Goal: Complete application form

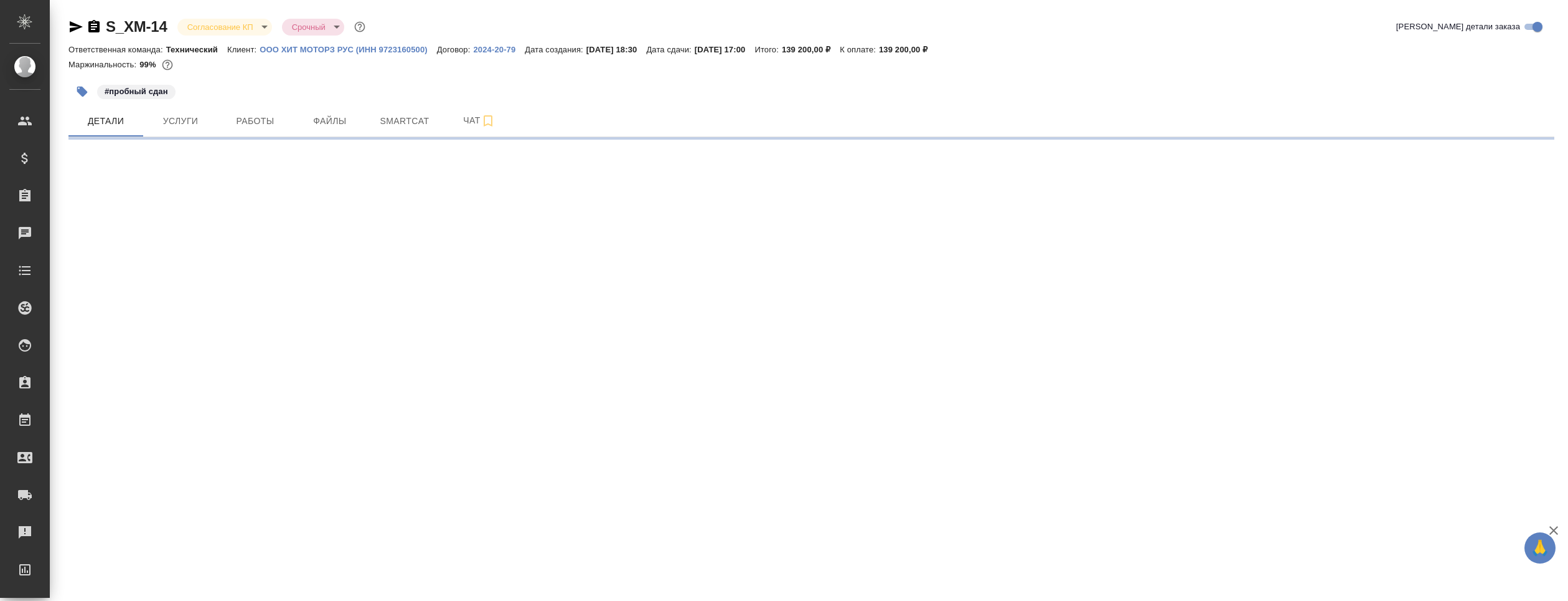
select select "RU"
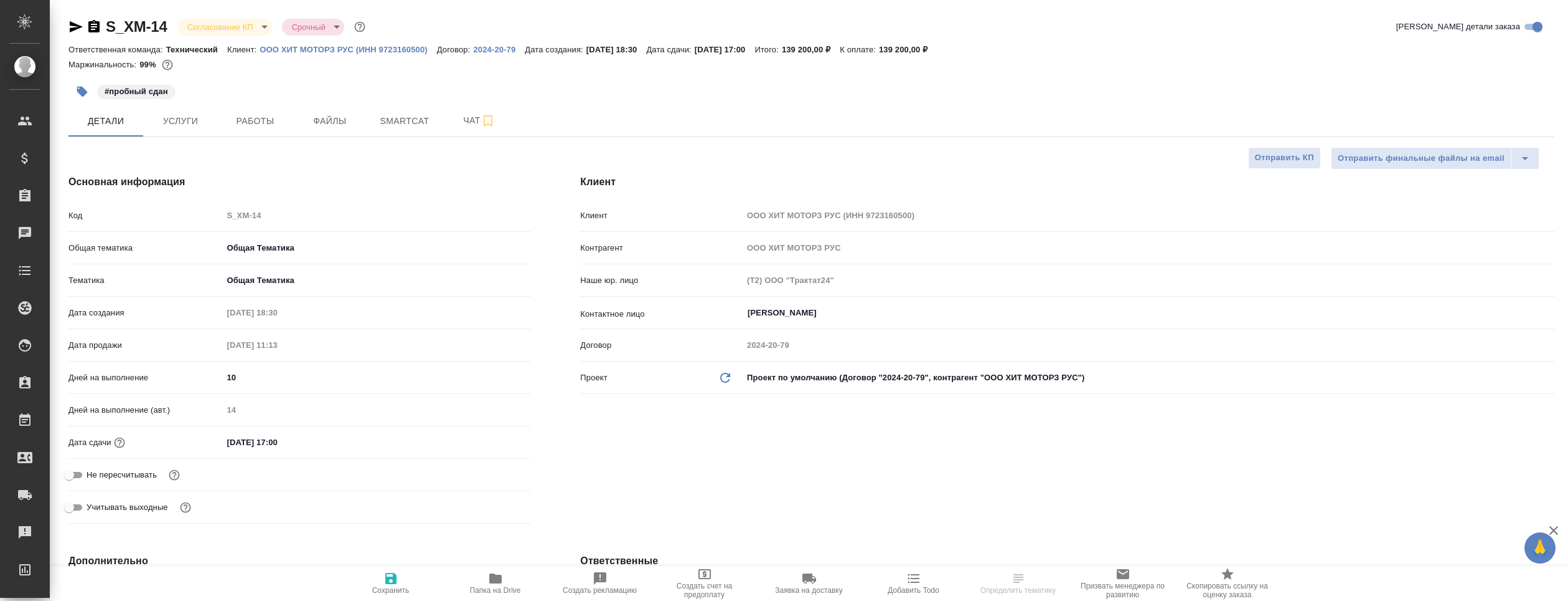
type textarea "x"
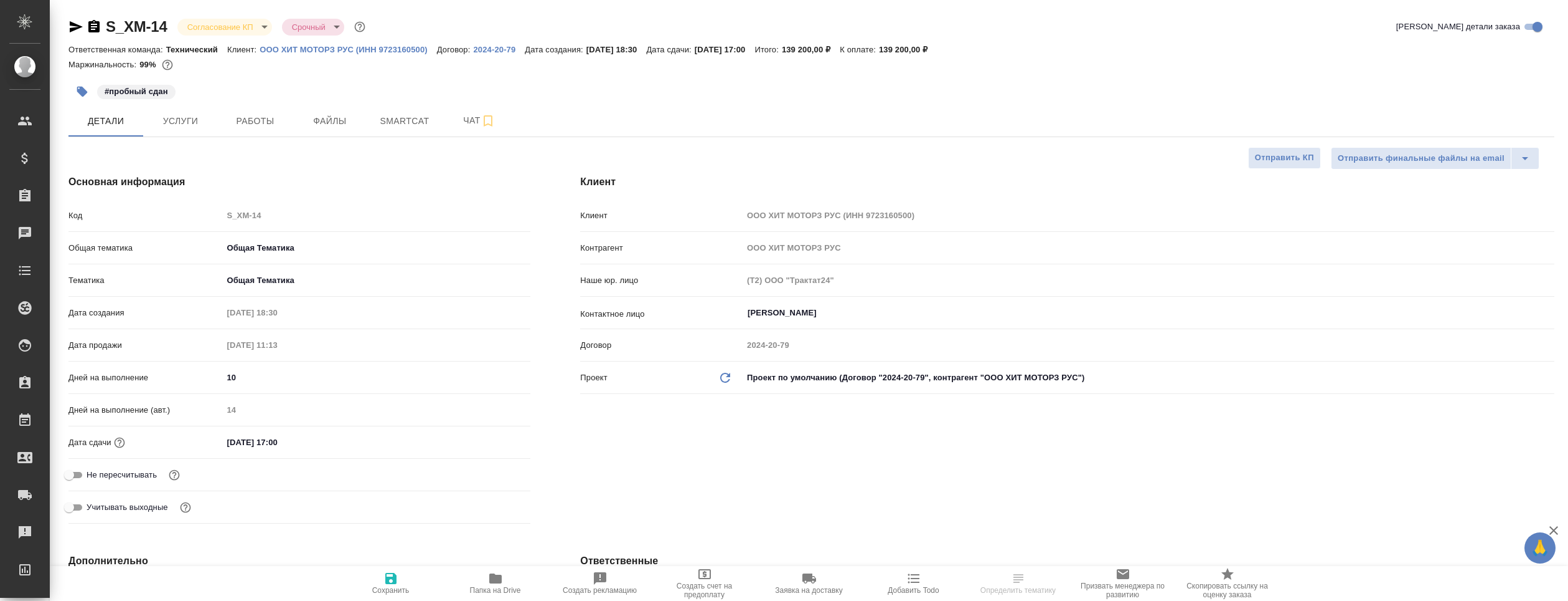
type textarea "x"
type input "[PERSON_NAME]"
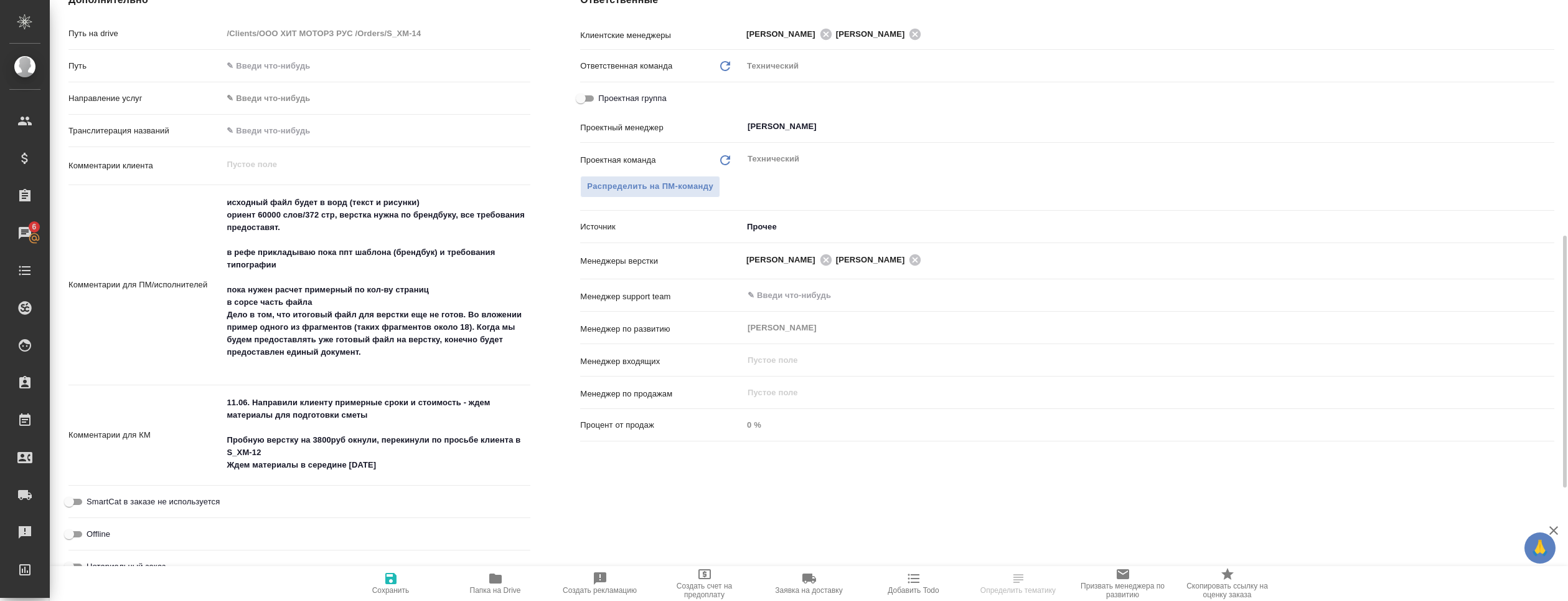
scroll to position [623, 0]
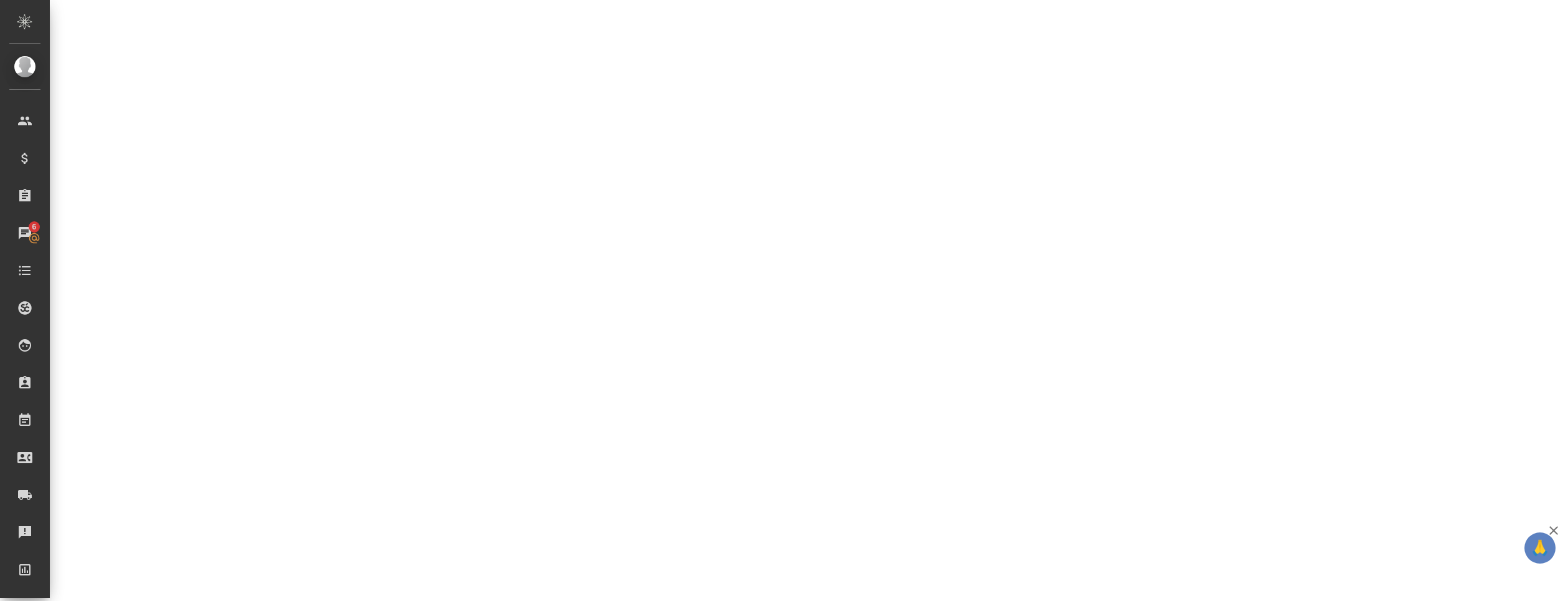
select select "RU"
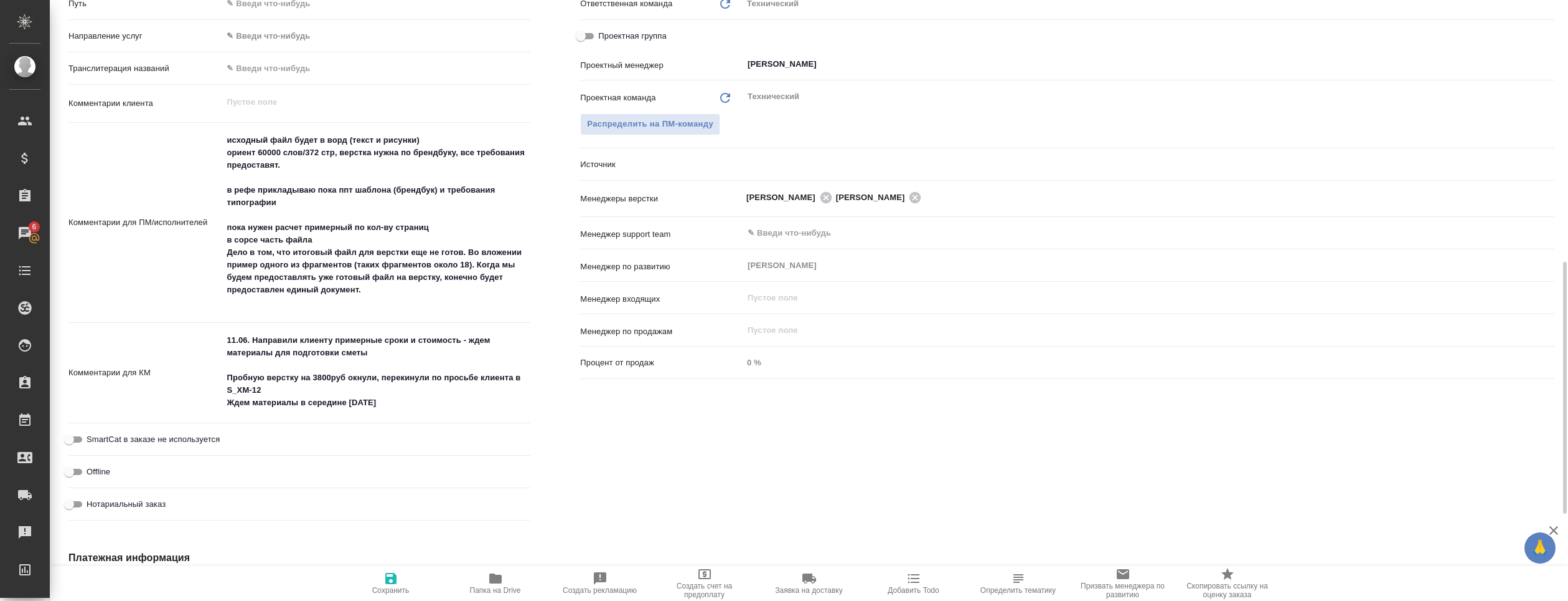
type textarea "x"
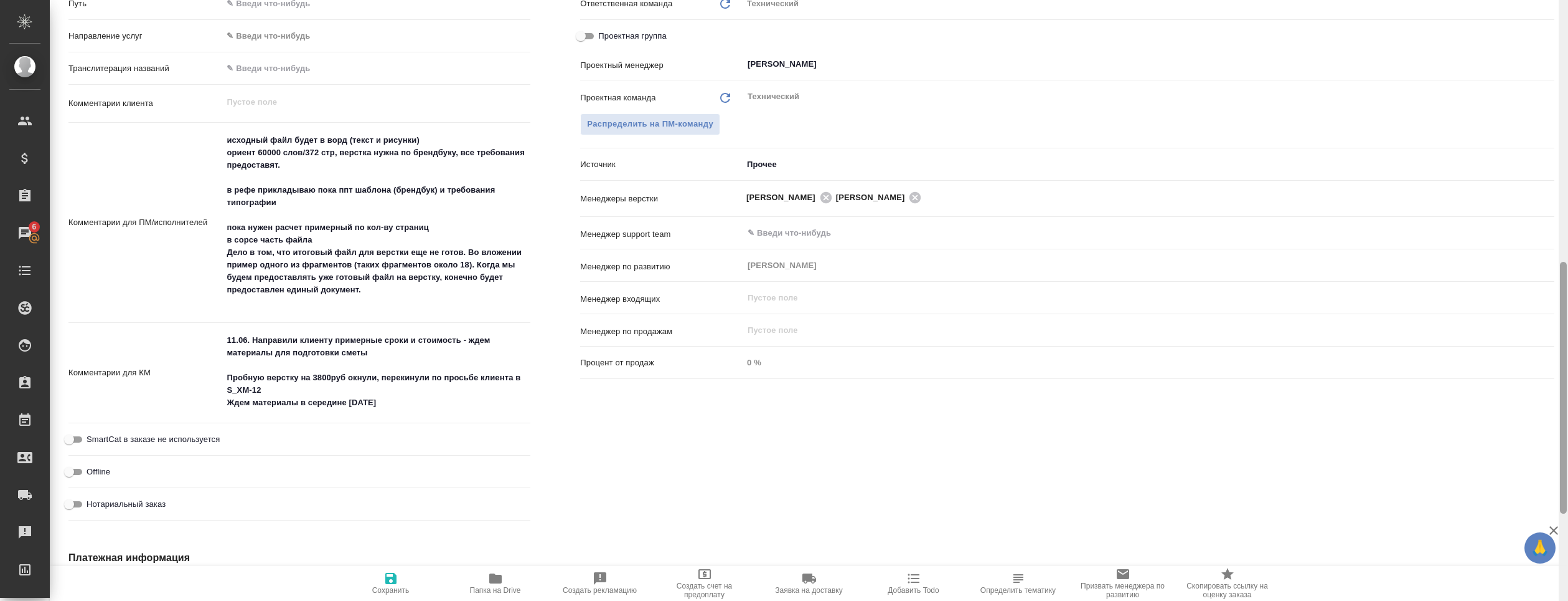
type textarea "x"
